Goal: Transaction & Acquisition: Register for event/course

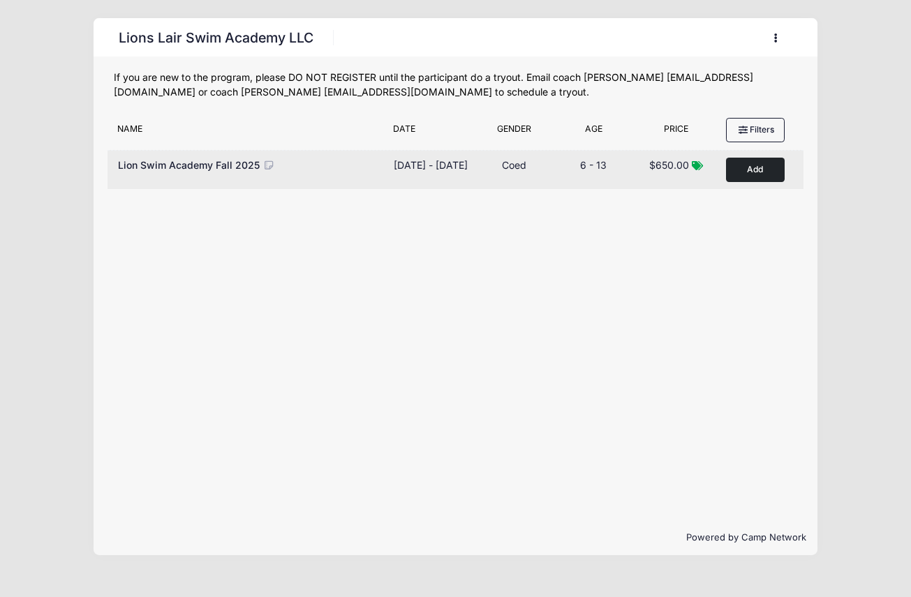
click at [749, 163] on button "Add to Cart" at bounding box center [755, 170] width 59 height 24
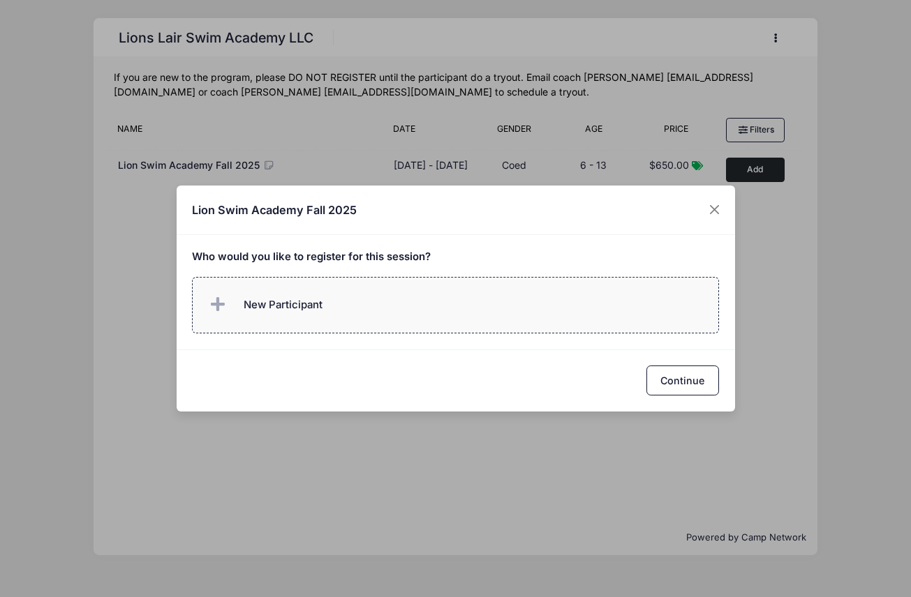
click at [426, 309] on label "New Participant" at bounding box center [455, 305] width 527 height 57
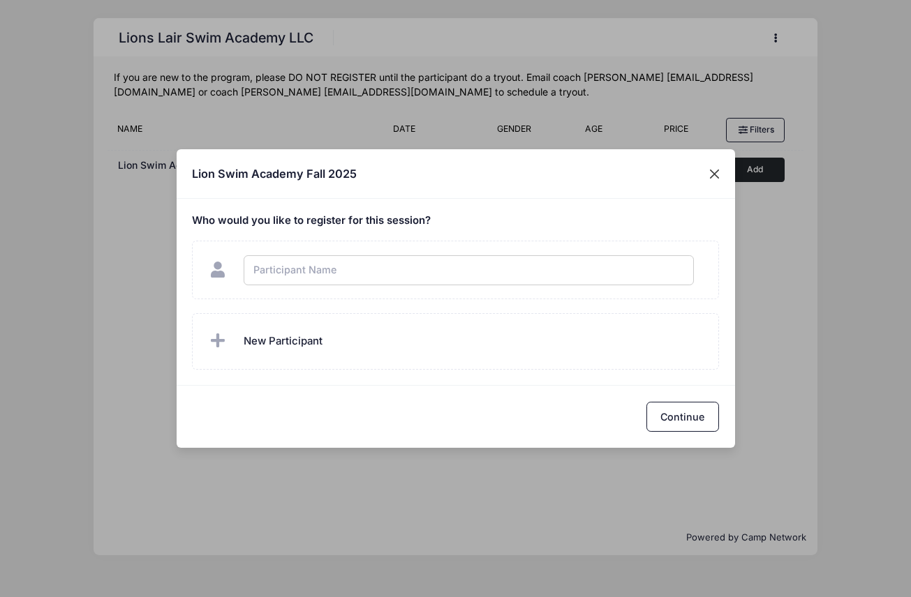
click at [711, 176] on div "Lion Swim Academy Fall 2025 Who would you like to register for this session? Co…" at bounding box center [455, 298] width 911 height 597
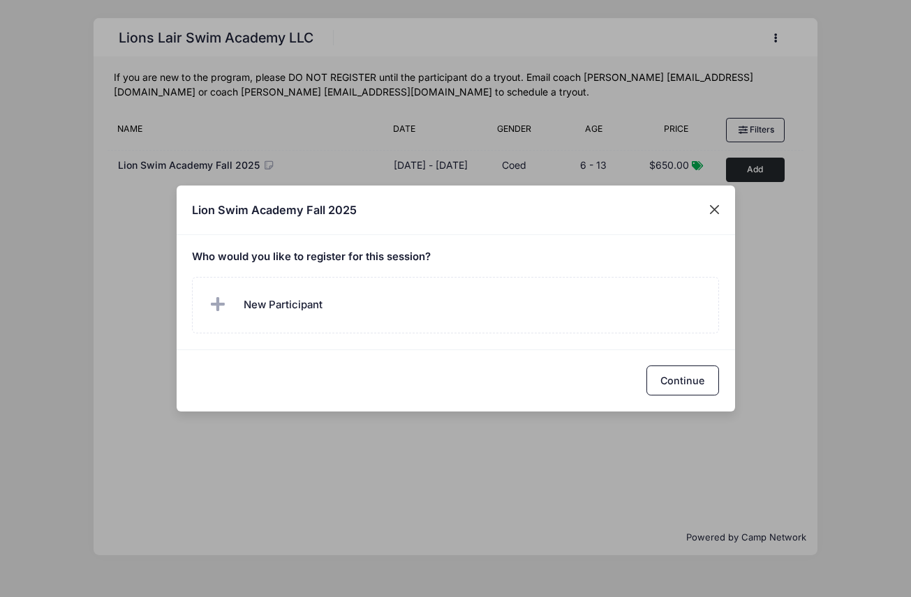
click at [715, 214] on button "Close" at bounding box center [713, 210] width 25 height 25
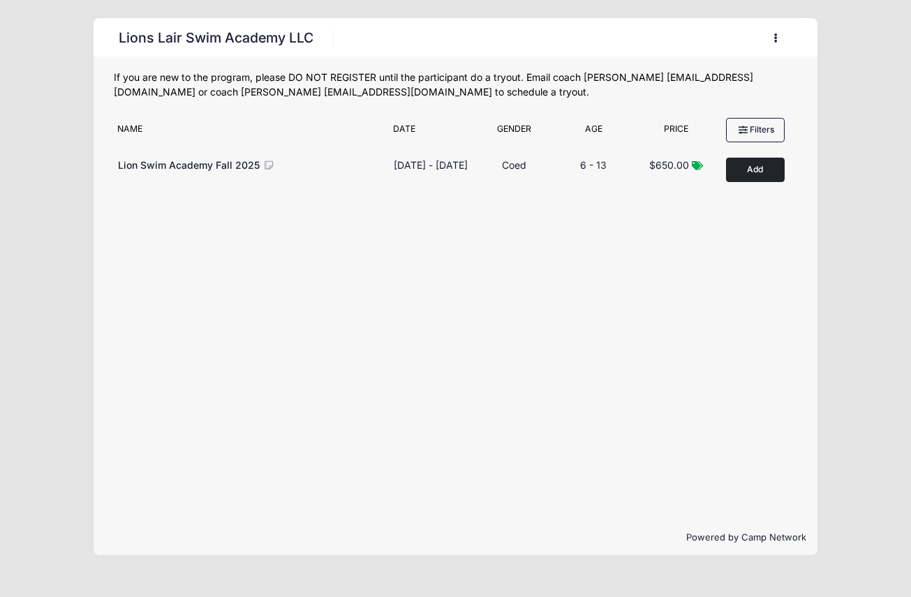
click at [780, 40] on button "button" at bounding box center [778, 38] width 38 height 24
click at [710, 76] on link "My Account" at bounding box center [710, 72] width 161 height 27
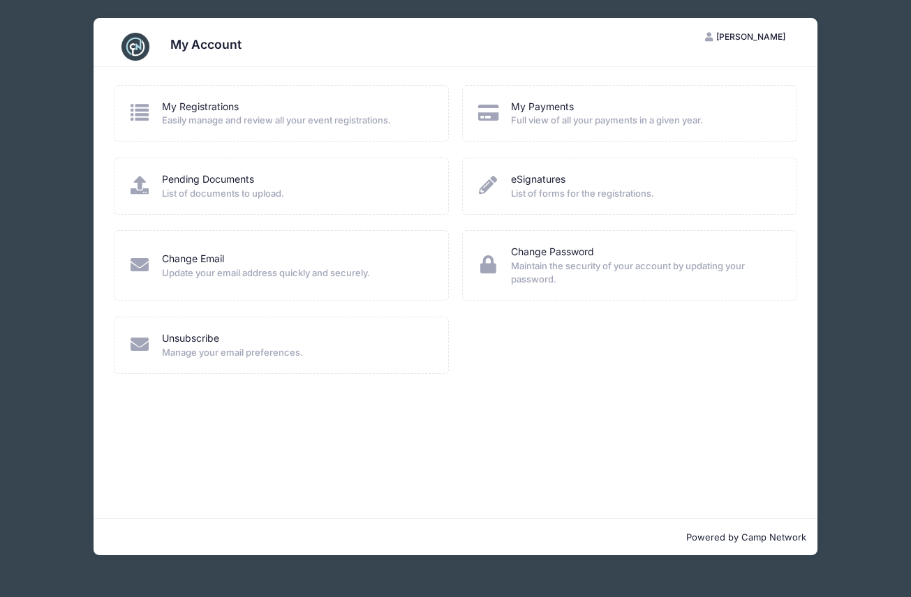
click at [242, 110] on div "My Registrations" at bounding box center [296, 107] width 268 height 15
click at [200, 110] on link "My Registrations" at bounding box center [200, 107] width 77 height 15
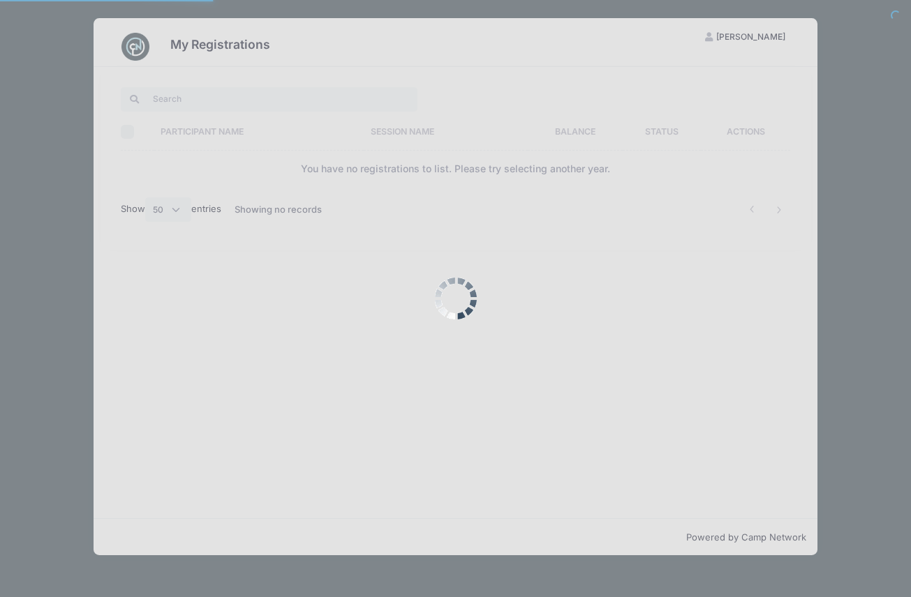
select select "50"
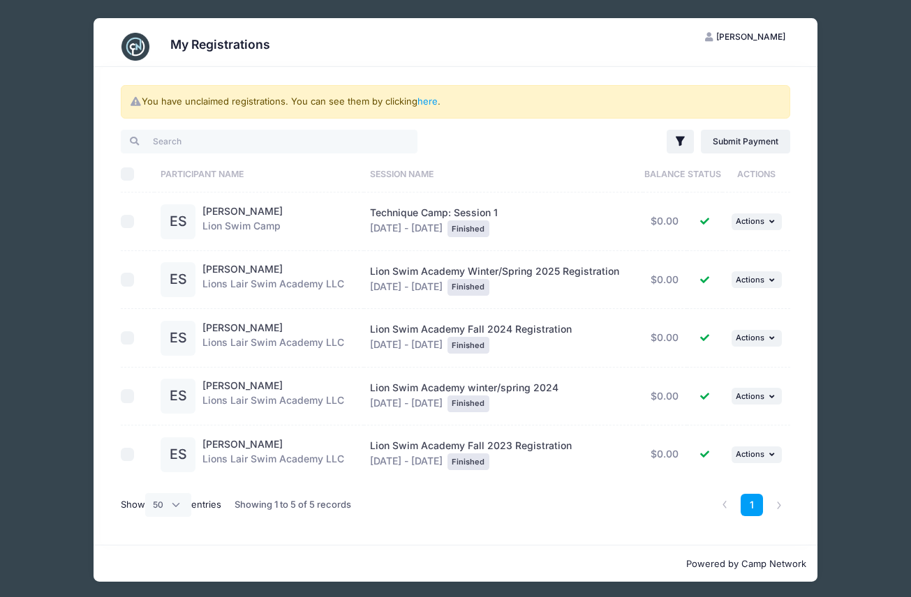
click at [221, 47] on h3 "My Registrations" at bounding box center [220, 44] width 100 height 15
click at [734, 36] on span "Sarah Hansen" at bounding box center [750, 36] width 69 height 10
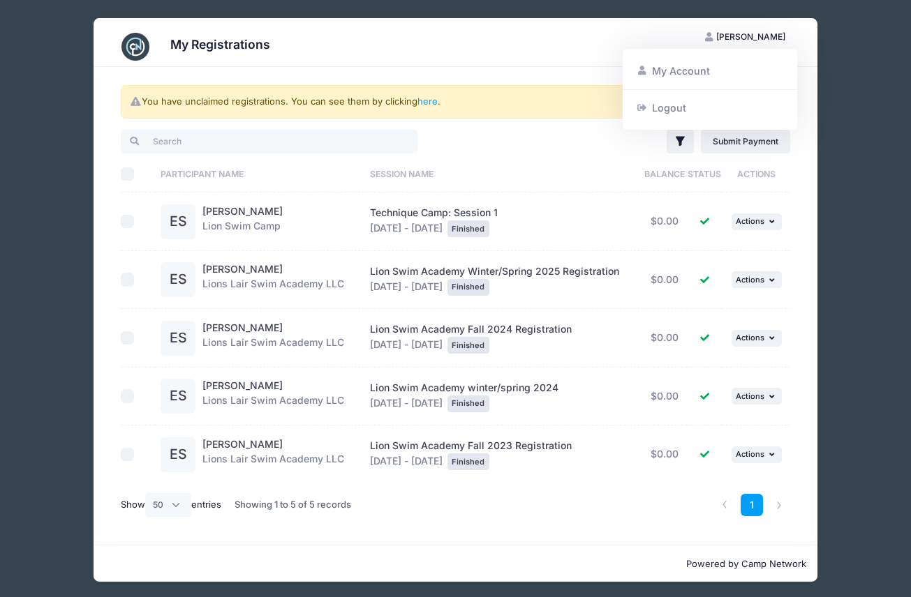
click at [734, 36] on span "Sarah Hansen" at bounding box center [750, 36] width 69 height 10
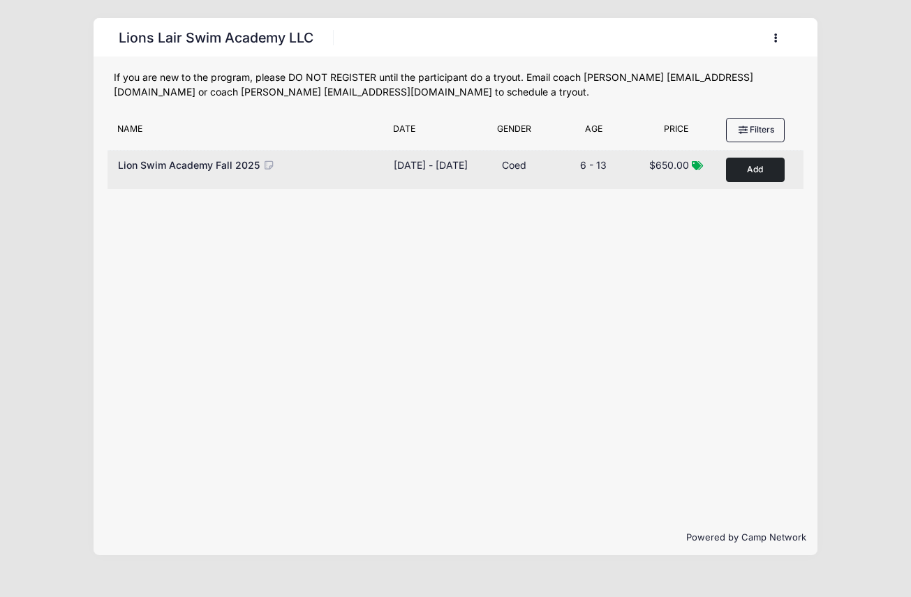
click at [736, 167] on button "Add to Cart" at bounding box center [755, 170] width 59 height 24
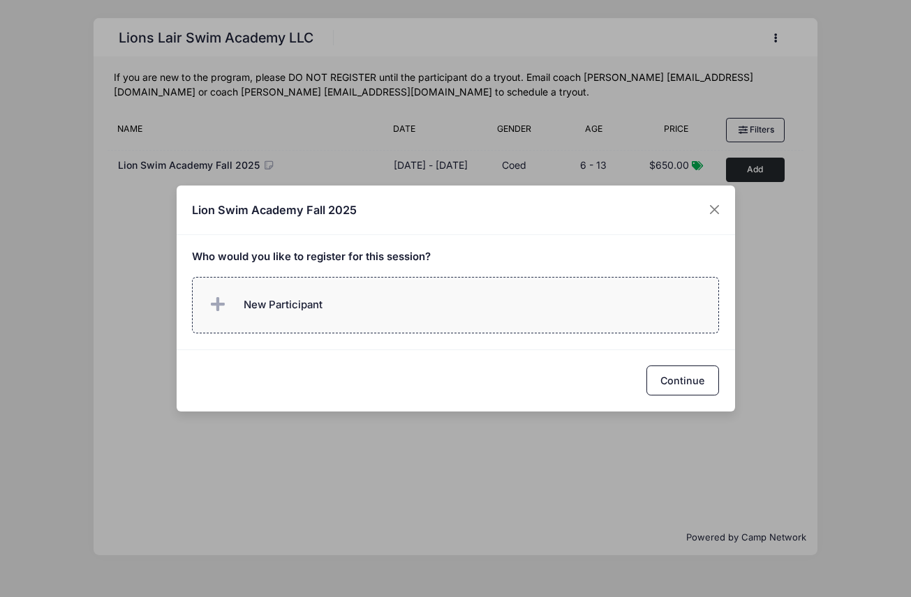
click at [293, 300] on span "New Participant" at bounding box center [283, 304] width 79 height 15
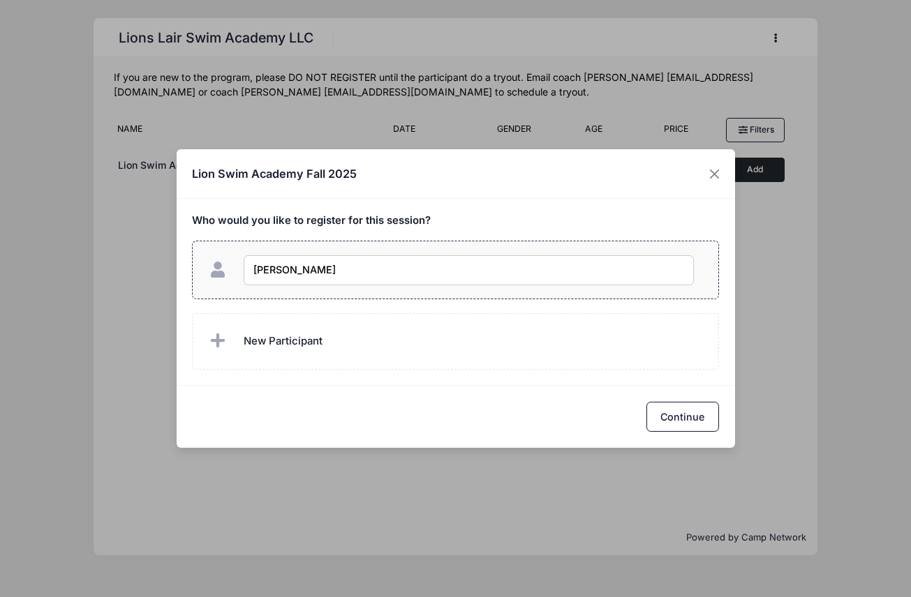
type input "[PERSON_NAME]"
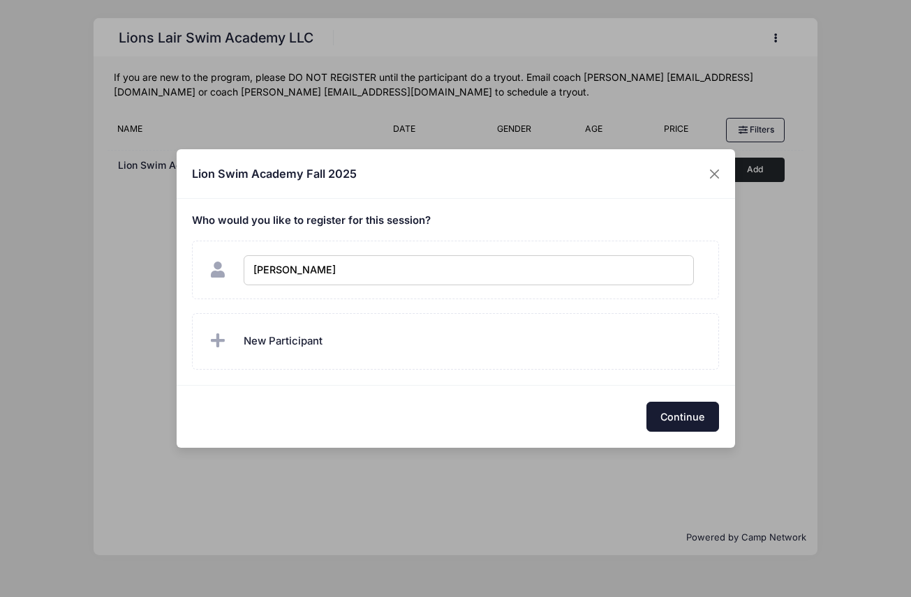
checkbox input "true"
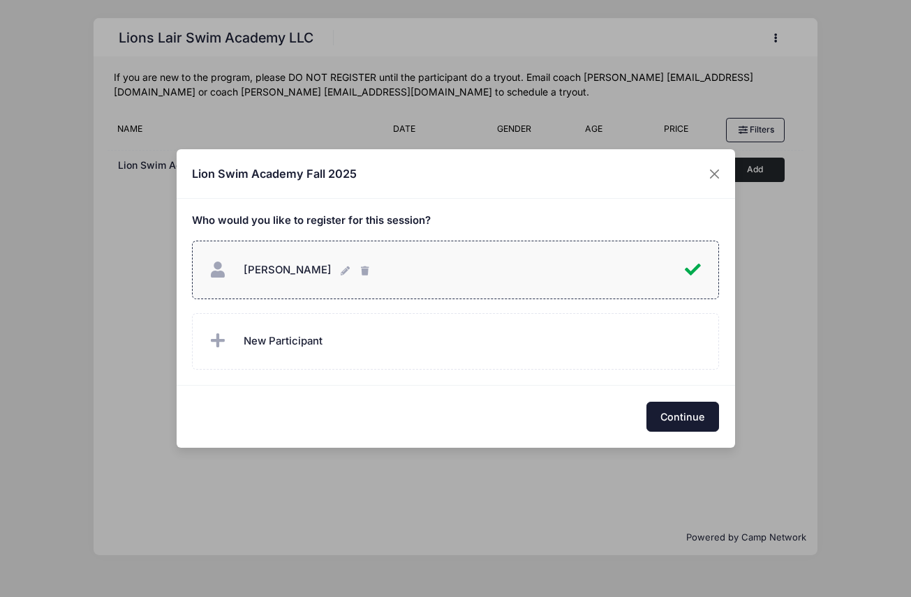
click at [676, 406] on button "Continue" at bounding box center [682, 417] width 73 height 30
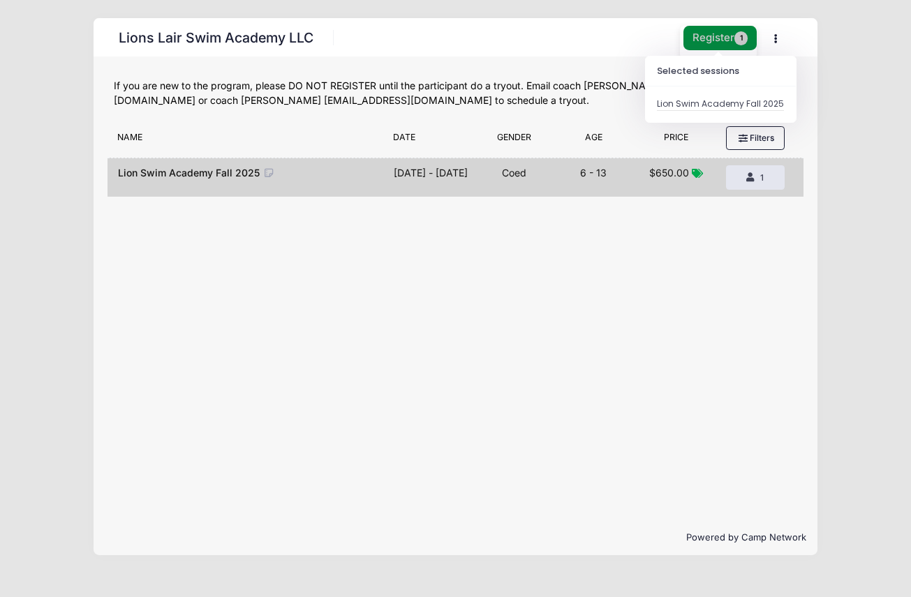
click at [731, 40] on button "Register 1" at bounding box center [720, 38] width 74 height 24
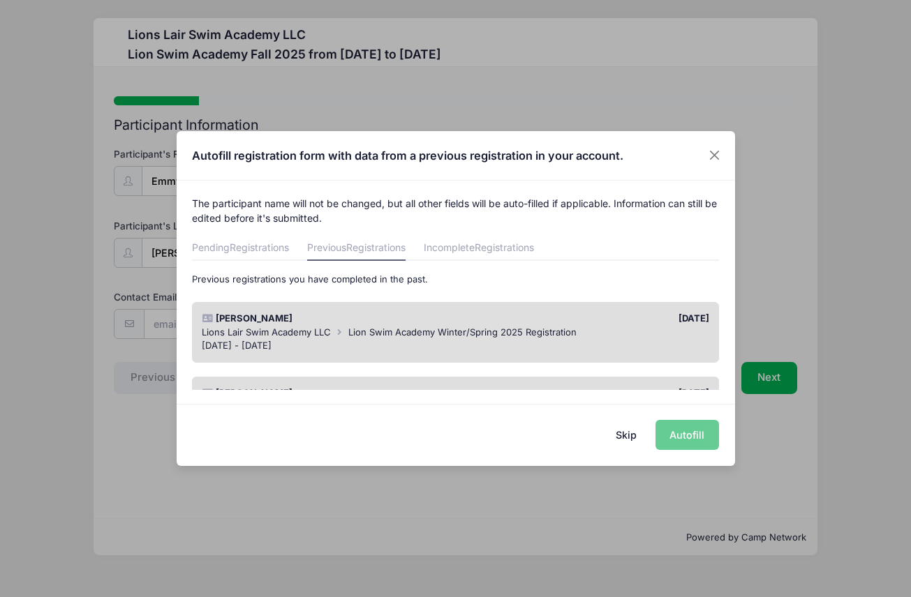
scroll to position [1, 0]
click at [263, 247] on span "Registrations" at bounding box center [259, 247] width 59 height 12
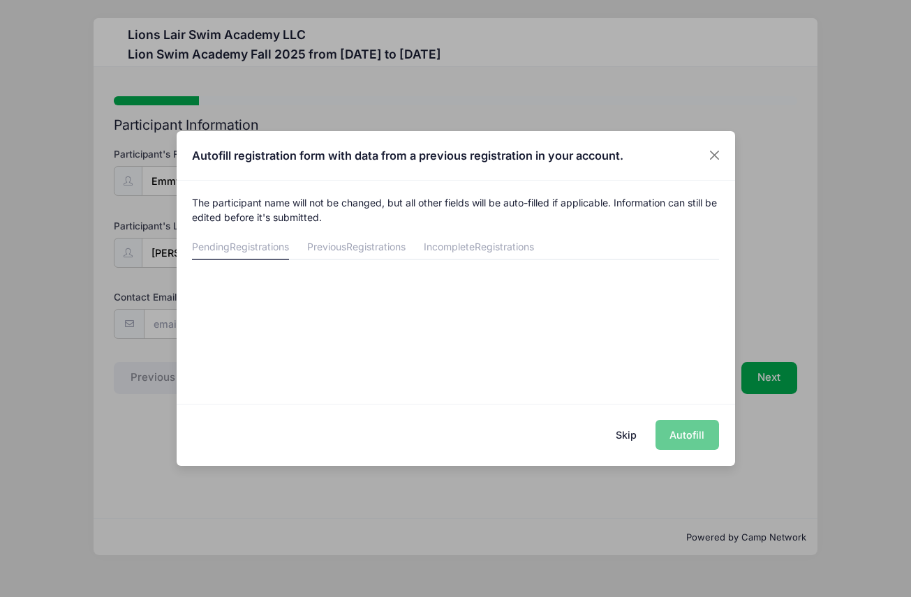
scroll to position [0, 0]
click at [382, 242] on span "Registrations" at bounding box center [375, 248] width 59 height 12
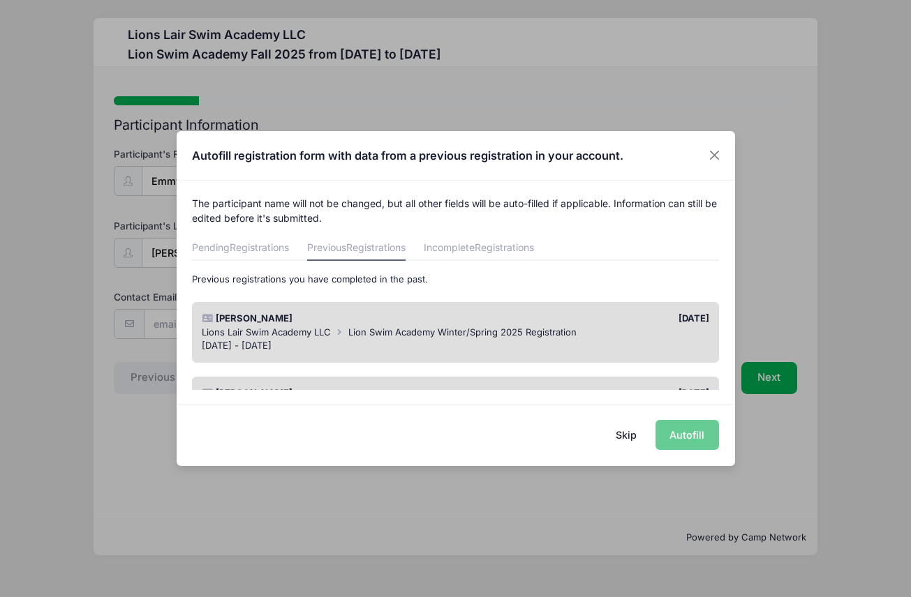
click at [402, 322] on div "[PERSON_NAME]" at bounding box center [325, 319] width 260 height 14
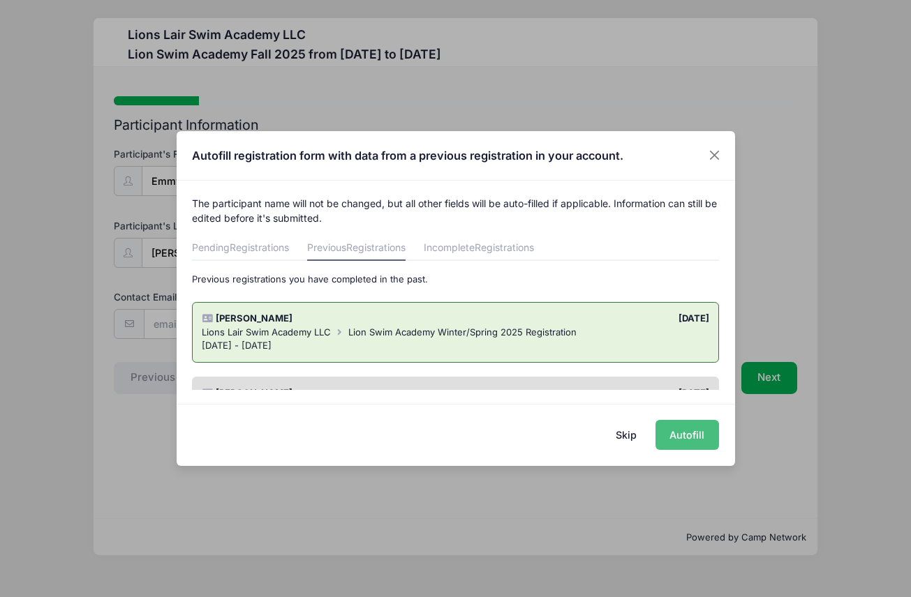
click at [696, 442] on button "Autofill" at bounding box center [687, 435] width 64 height 30
type input "[EMAIL_ADDRESS][DOMAIN_NAME]"
type input "[DEMOGRAPHIC_DATA]"
type input "[DATE]"
type input "9"
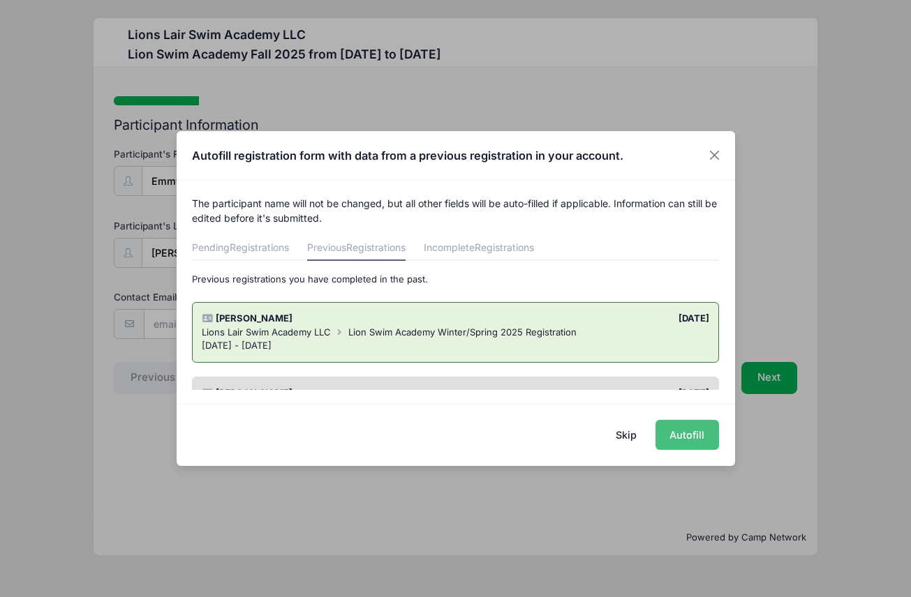
type input "[STREET_ADDRESS] #B906"
type input "[US_STATE]"
select select "NY"
type input "10026"
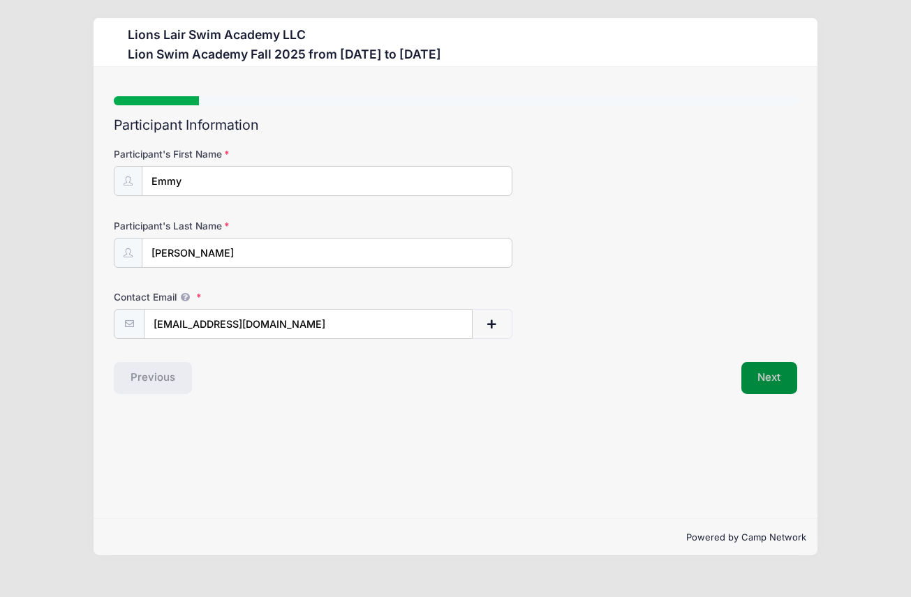
click at [754, 380] on button "Next" at bounding box center [769, 378] width 57 height 32
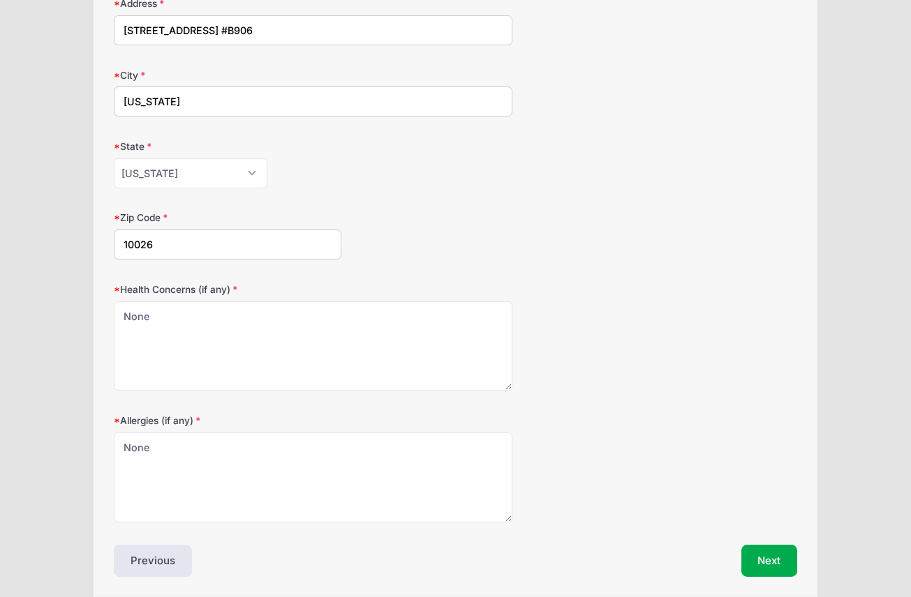
scroll to position [438, 0]
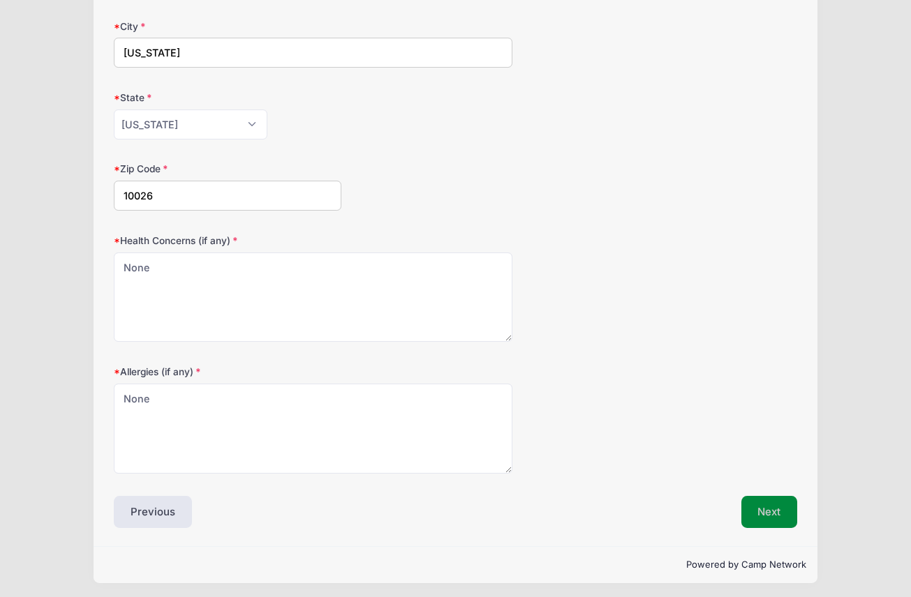
click at [770, 503] on button "Next" at bounding box center [769, 512] width 57 height 32
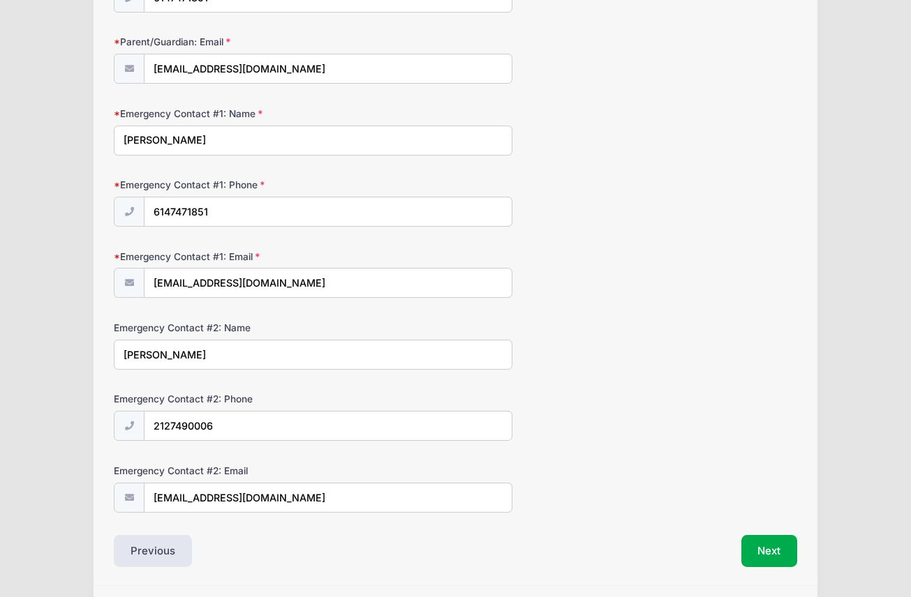
scroll to position [255, 0]
click at [760, 555] on button "Next" at bounding box center [769, 551] width 57 height 32
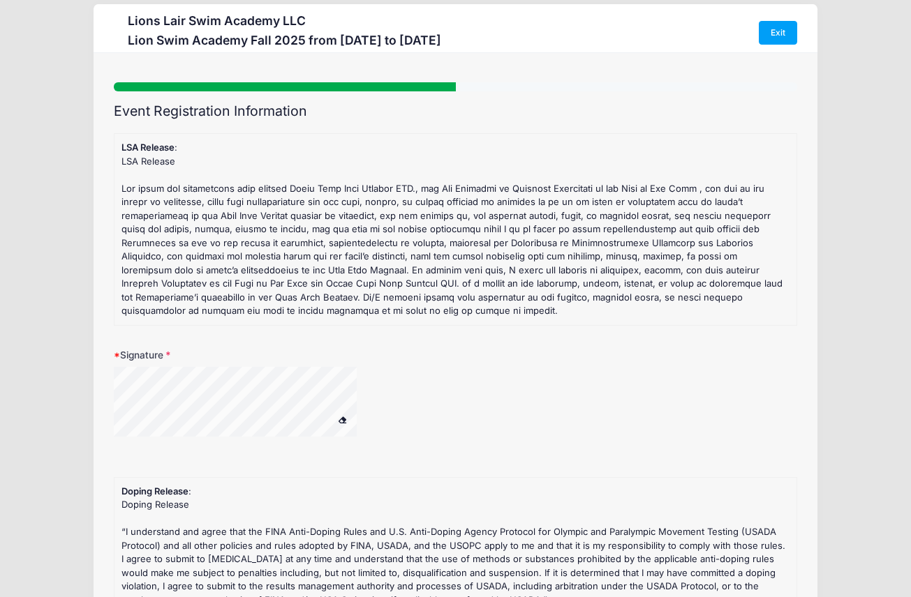
scroll to position [0, 0]
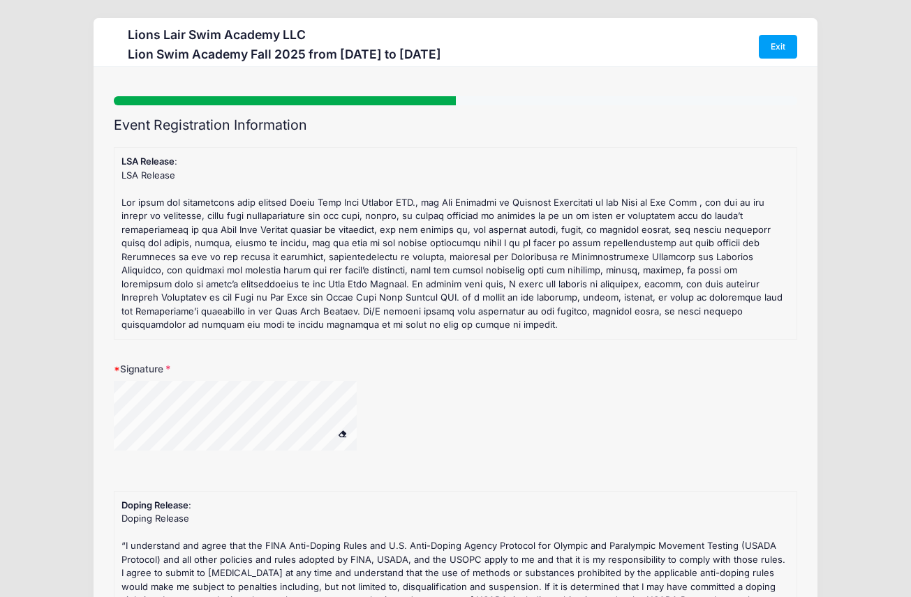
click at [343, 430] on span at bounding box center [343, 434] width 10 height 8
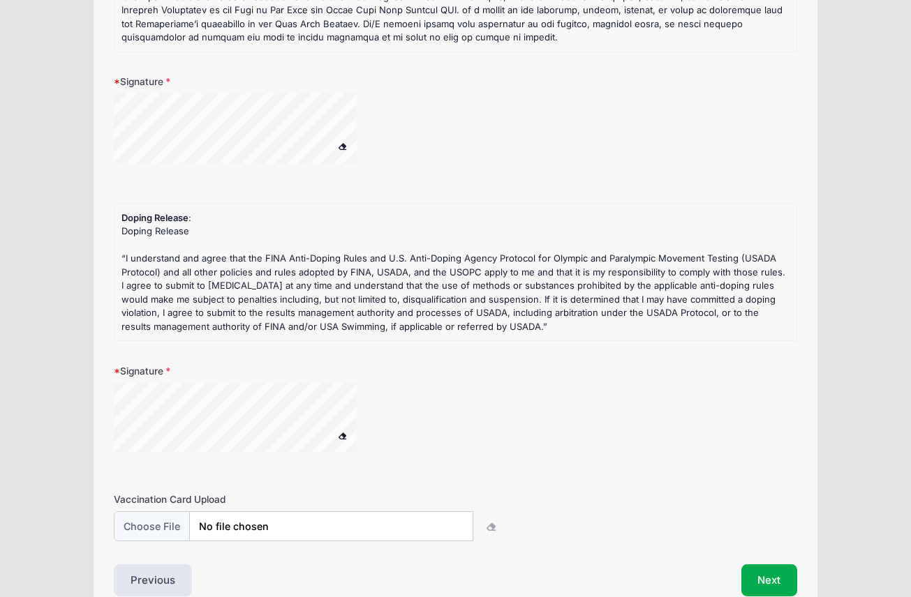
scroll to position [336, 0]
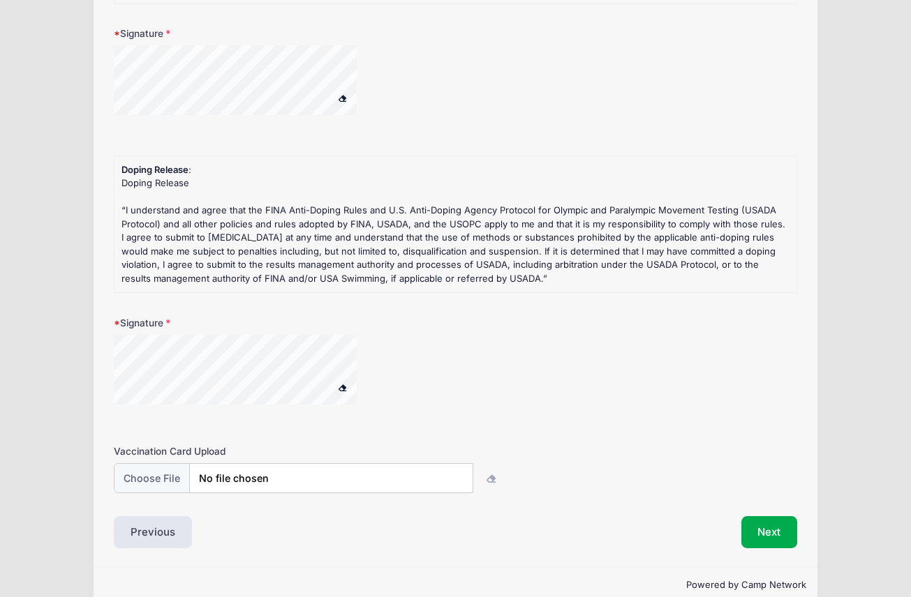
click at [343, 384] on span at bounding box center [343, 388] width 10 height 8
click at [334, 369] on div at bounding box center [253, 372] width 279 height 74
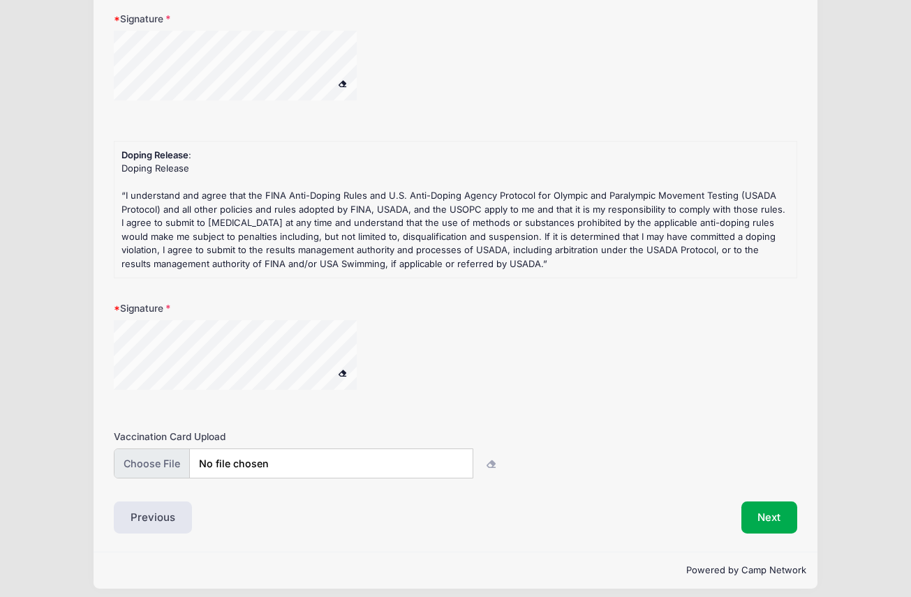
scroll to position [350, 0]
click at [157, 454] on input "file" at bounding box center [293, 464] width 359 height 30
type input "C:\fakepath\emmy schmidt IR.pdf"
click at [230, 452] on input "file" at bounding box center [293, 464] width 359 height 30
click at [761, 508] on button "Next" at bounding box center [769, 519] width 57 height 32
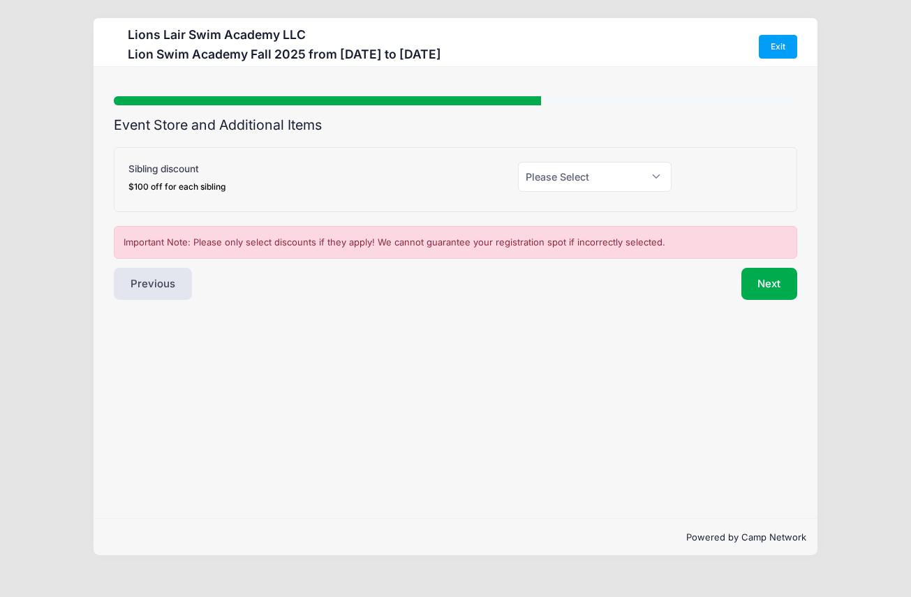
scroll to position [0, 0]
select select "0"
click at [770, 284] on button "Next" at bounding box center [769, 284] width 57 height 32
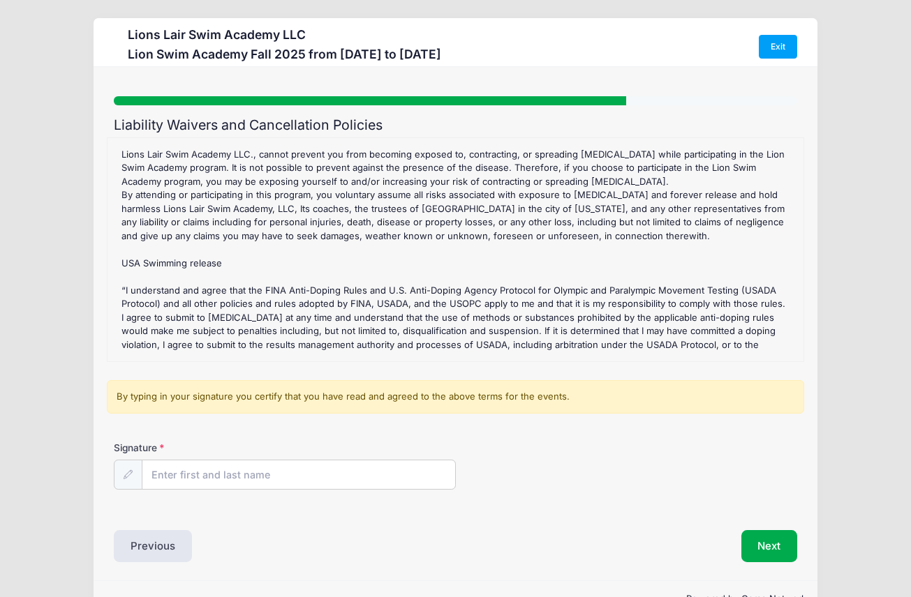
scroll to position [228, 0]
click at [179, 470] on input "Signature" at bounding box center [298, 476] width 313 height 30
click at [288, 514] on div "Liability Waivers and Cancellation Policies Lion Swim Academy Fall 2025 Refund …" at bounding box center [455, 340] width 683 height 446
drag, startPoint x: 228, startPoint y: 468, endPoint x: 91, endPoint y: 456, distance: 137.4
click at [91, 456] on div "Lions Lair Swim Academy LLC Lion Swim Academy Fall 2025 from 09/09 to 12/18/202…" at bounding box center [455, 318] width 869 height 637
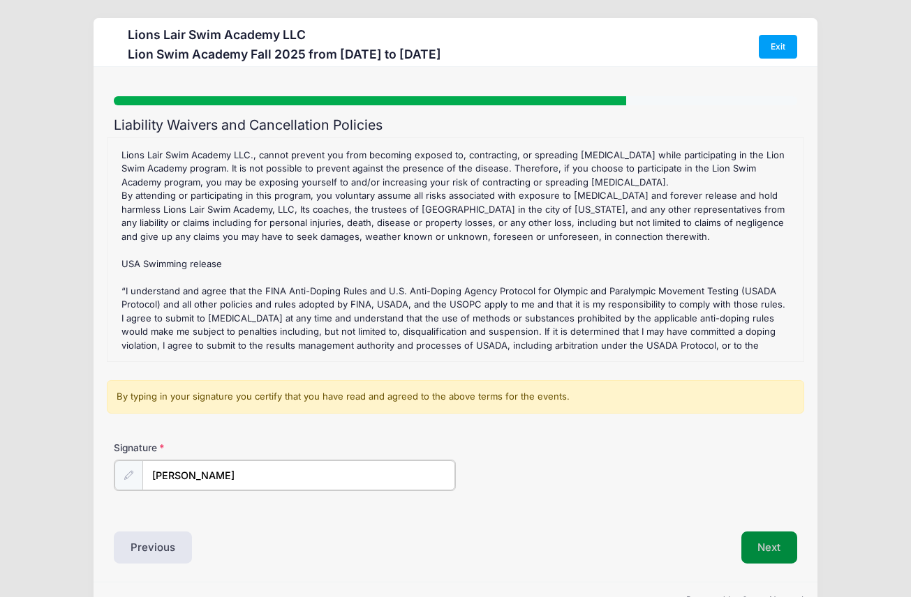
type input "[PERSON_NAME]"
click at [755, 541] on button "Next" at bounding box center [769, 546] width 57 height 32
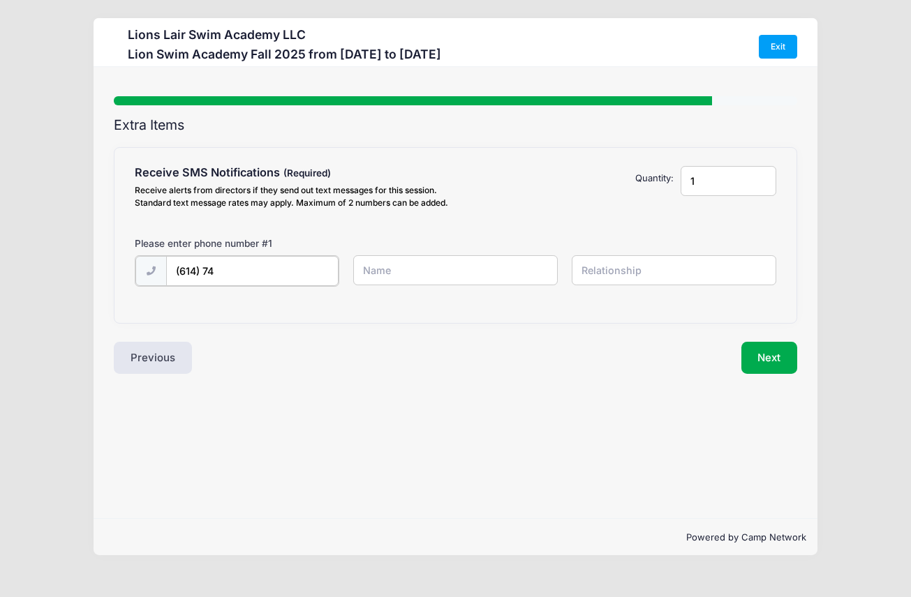
type input "(614) 747"
type input "(614) 747-1851"
type input "sarah"
type input "mother"
type input "2"
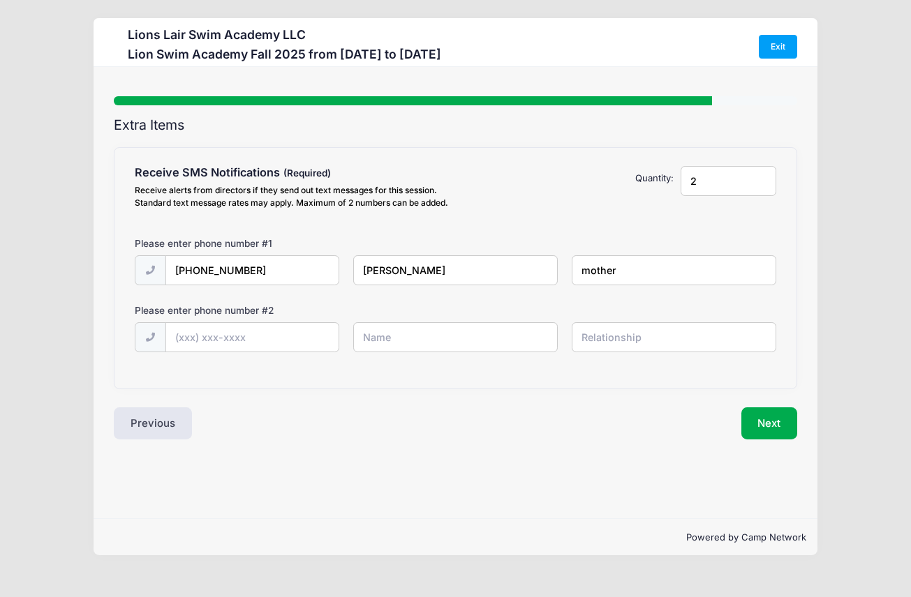
click at [760, 176] on input "2" at bounding box center [729, 181] width 96 height 30
type input "(212) 749-0006"
type input "gavin"
type input "father"
click at [766, 440] on button "Next" at bounding box center [769, 424] width 57 height 32
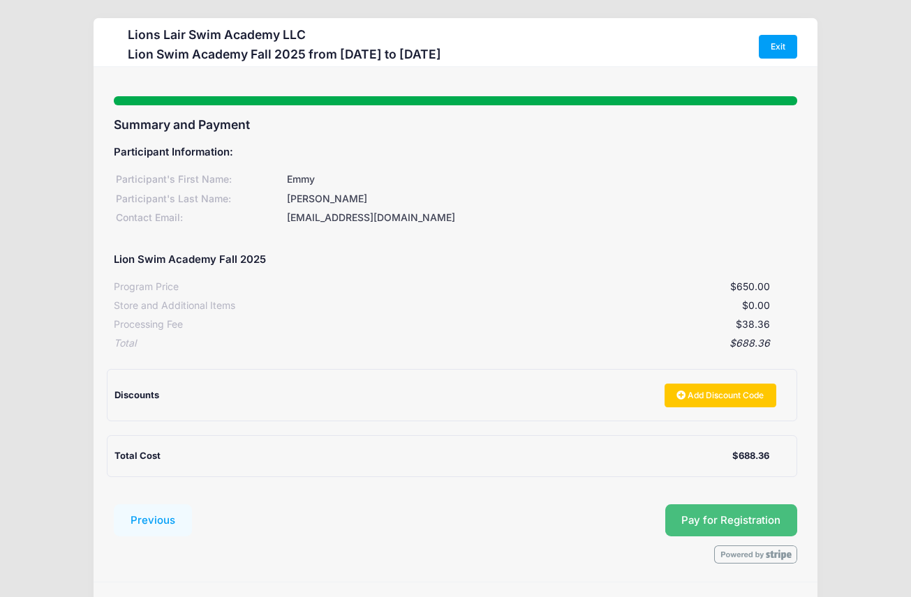
scroll to position [0, 0]
click at [752, 510] on button "Pay for Registration" at bounding box center [731, 521] width 133 height 32
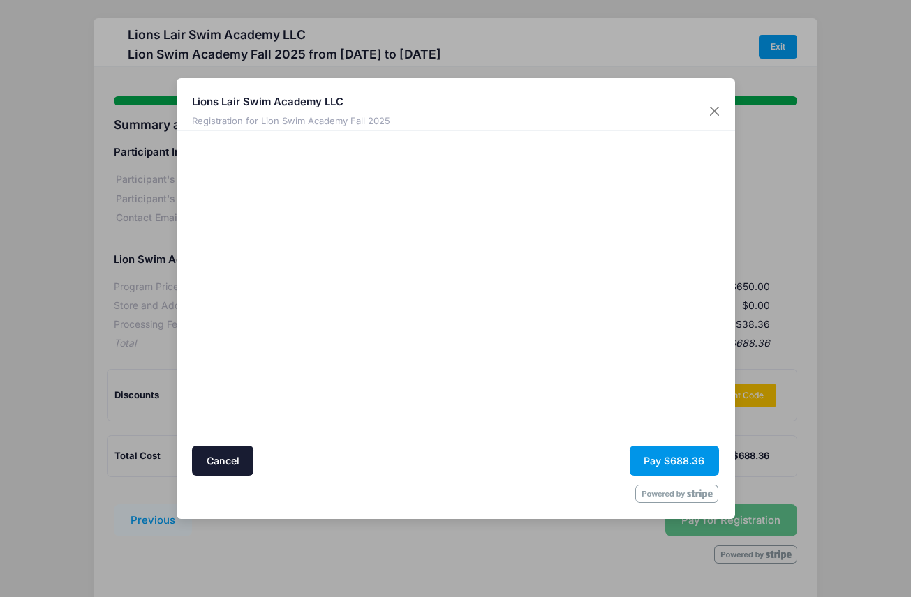
click at [679, 464] on button "Pay $688.36" at bounding box center [674, 461] width 89 height 30
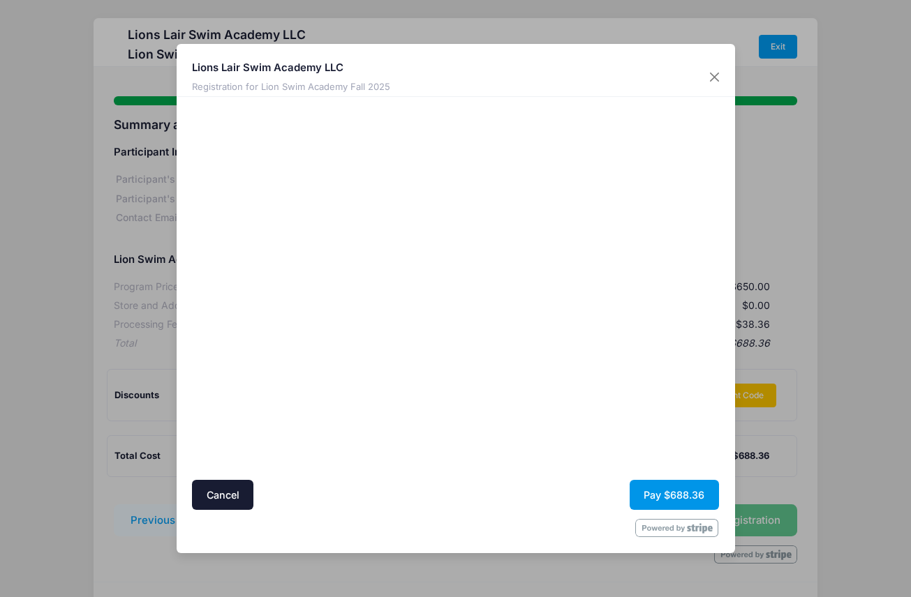
click at [698, 489] on button "Pay $688.36" at bounding box center [674, 495] width 89 height 30
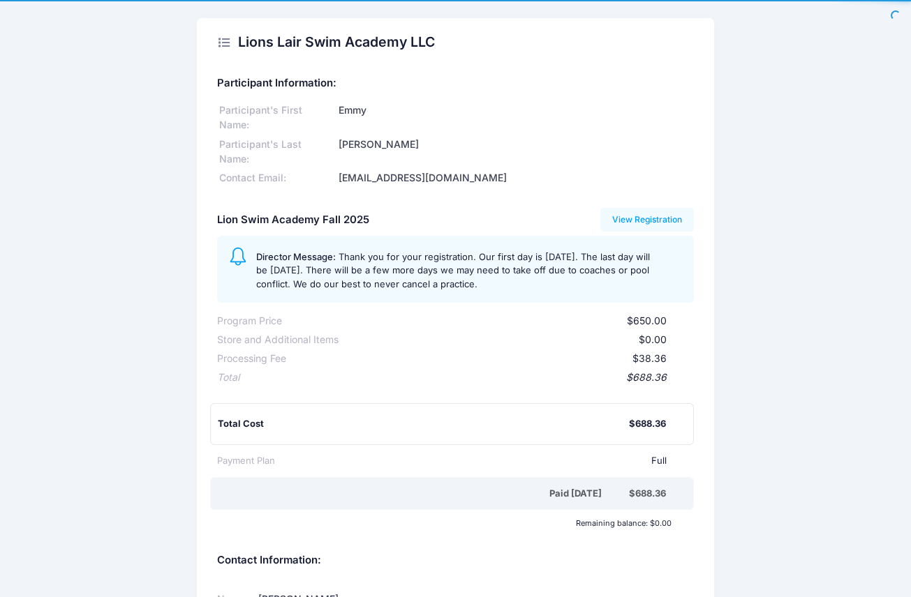
drag, startPoint x: 618, startPoint y: 253, endPoint x: 239, endPoint y: 221, distance: 380.4
click at [239, 236] on div "Director Message: Thank you for your registration. Our first day is [DATE]. The…" at bounding box center [455, 269] width 477 height 67
click at [469, 251] on span "Thank you for your registration. Our first day is [DATE]. The last day will be …" at bounding box center [453, 270] width 394 height 38
click at [639, 208] on link "View Registration" at bounding box center [647, 220] width 94 height 24
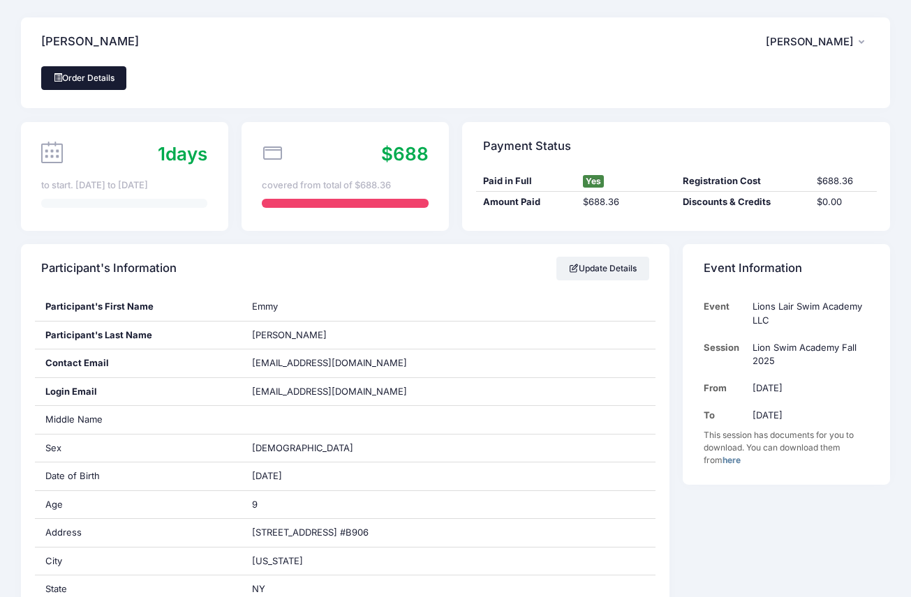
click at [102, 75] on link "Order Details" at bounding box center [83, 78] width 85 height 24
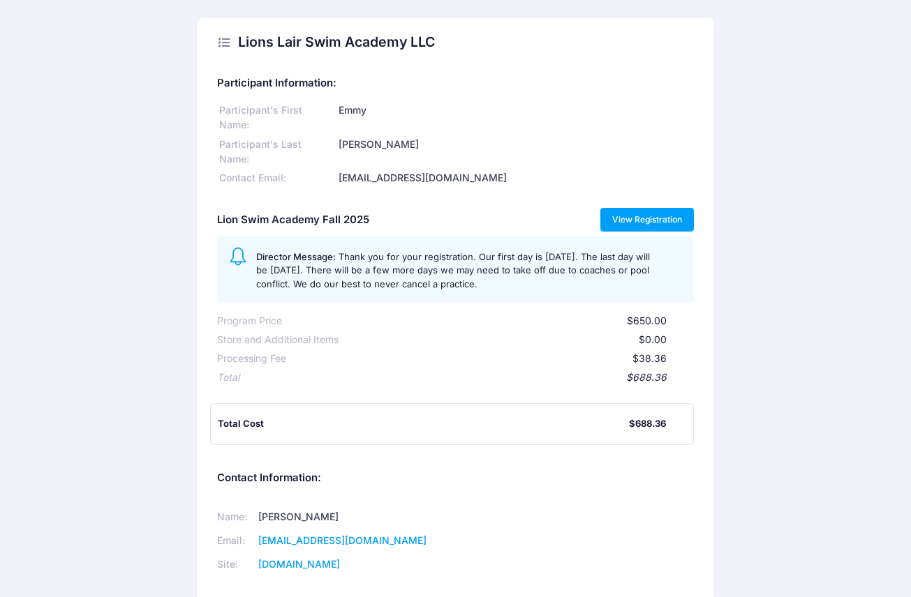
click at [657, 208] on link "View Registration" at bounding box center [647, 220] width 94 height 24
